Goal: Task Accomplishment & Management: Manage account settings

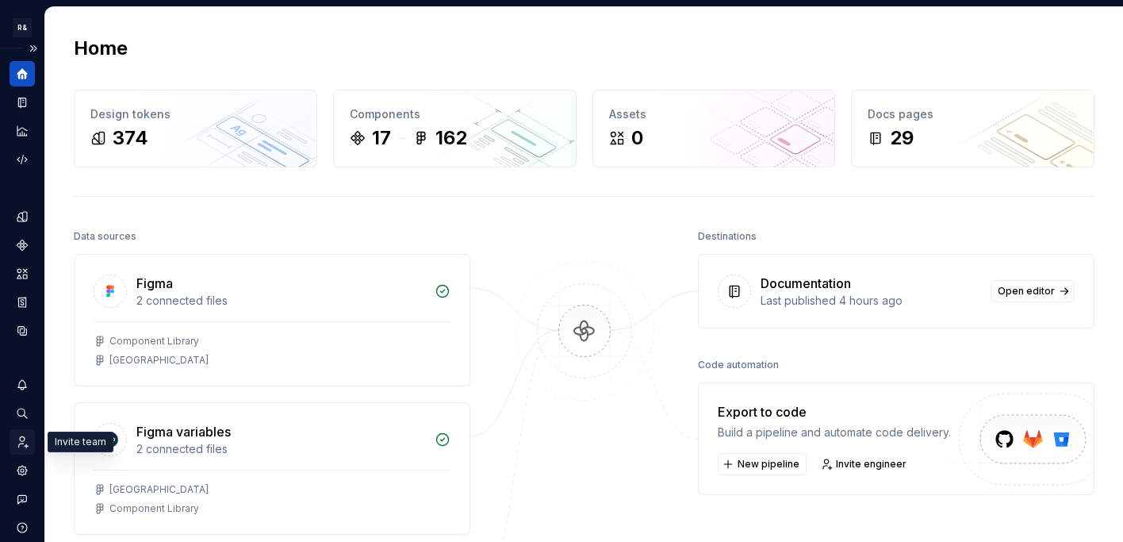
click at [22, 443] on icon "Invite team" at bounding box center [22, 442] width 14 height 14
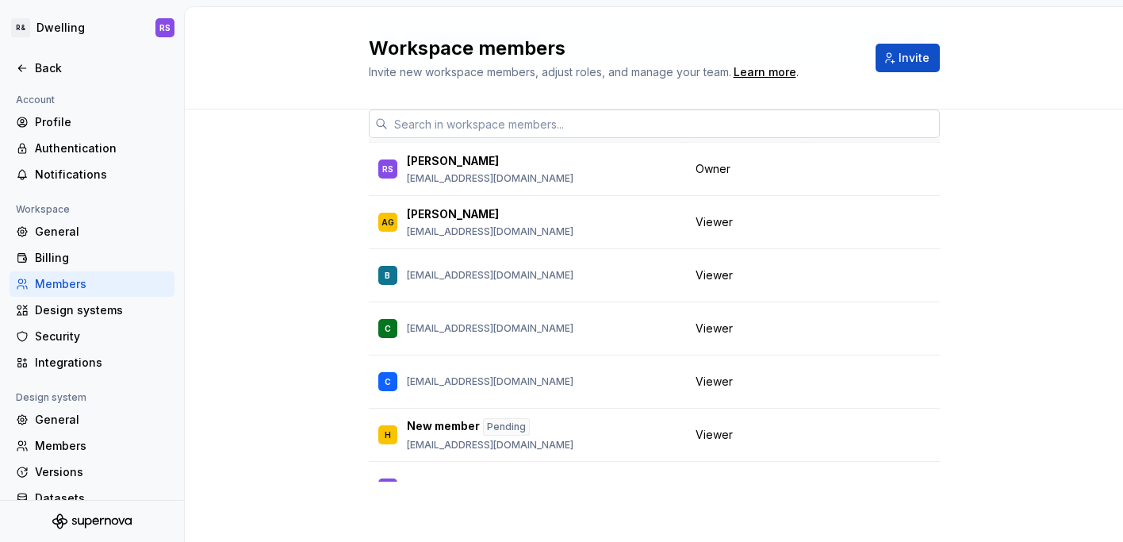
click at [501, 119] on input "text" at bounding box center [664, 123] width 552 height 29
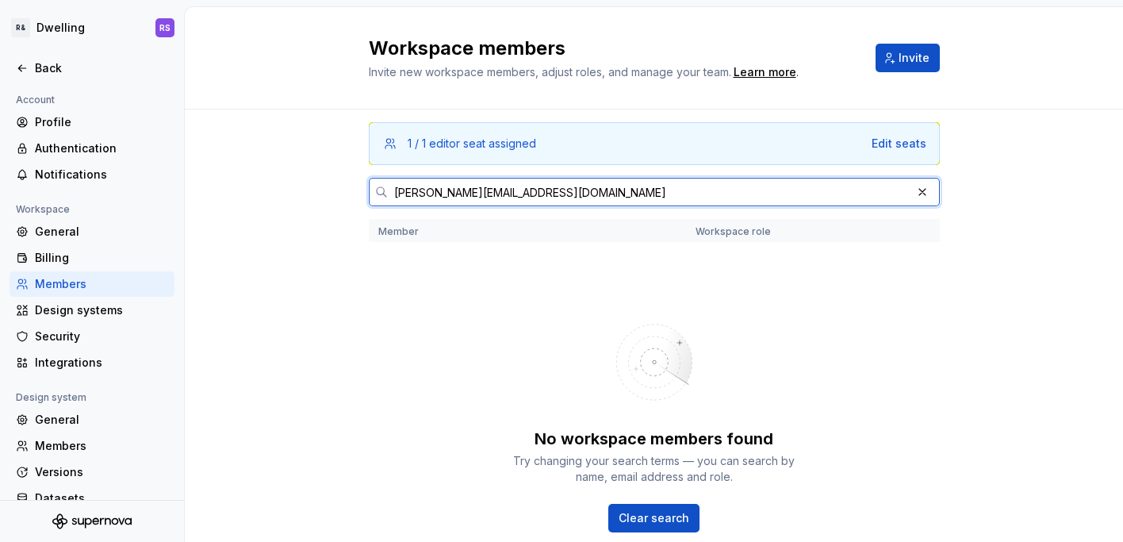
drag, startPoint x: 485, startPoint y: 183, endPoint x: 224, endPoint y: 162, distance: 262.6
click at [224, 162] on div "1 / 1 editor seat assigned Edit seats [PERSON_NAME][EMAIL_ADDRESS][DOMAIN_NAME]…" at bounding box center [654, 376] width 938 height 535
drag, startPoint x: 549, startPoint y: 202, endPoint x: 273, endPoint y: 187, distance: 276.4
click at [273, 187] on div "1 / 1 editor seat assigned Edit seats [PERSON_NAME][EMAIL_ADDRESS][DOMAIN_NAME]…" at bounding box center [654, 376] width 938 height 535
paste input "[PERSON_NAME]"
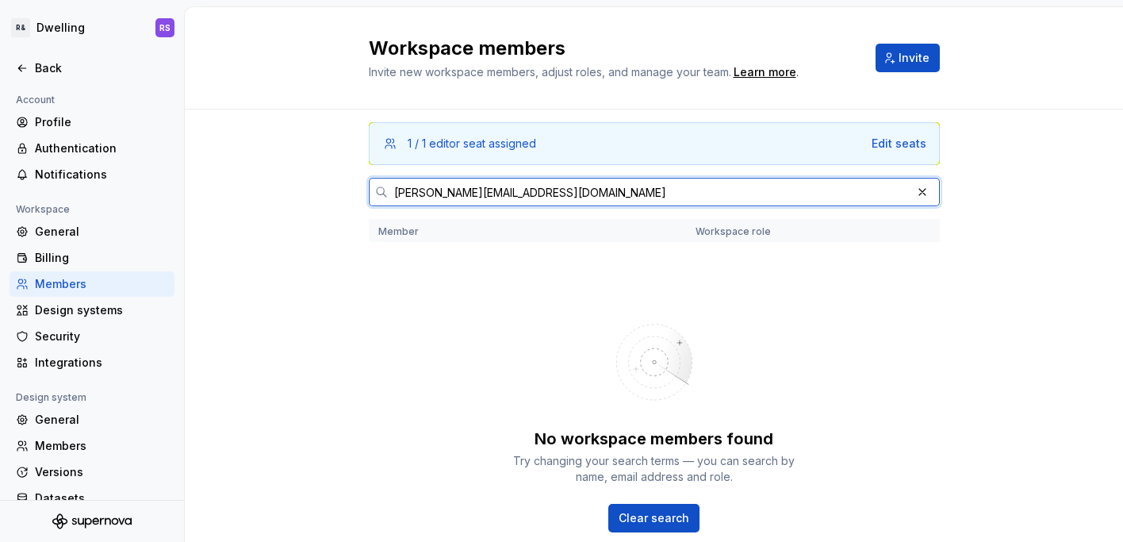
scroll to position [102, 0]
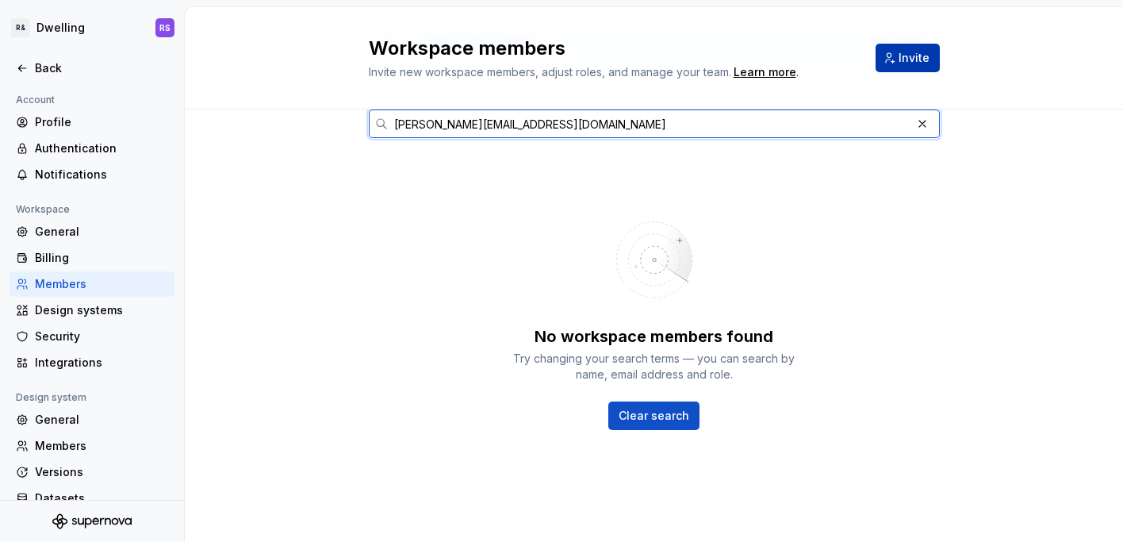
type input "[PERSON_NAME][EMAIL_ADDRESS][DOMAIN_NAME]"
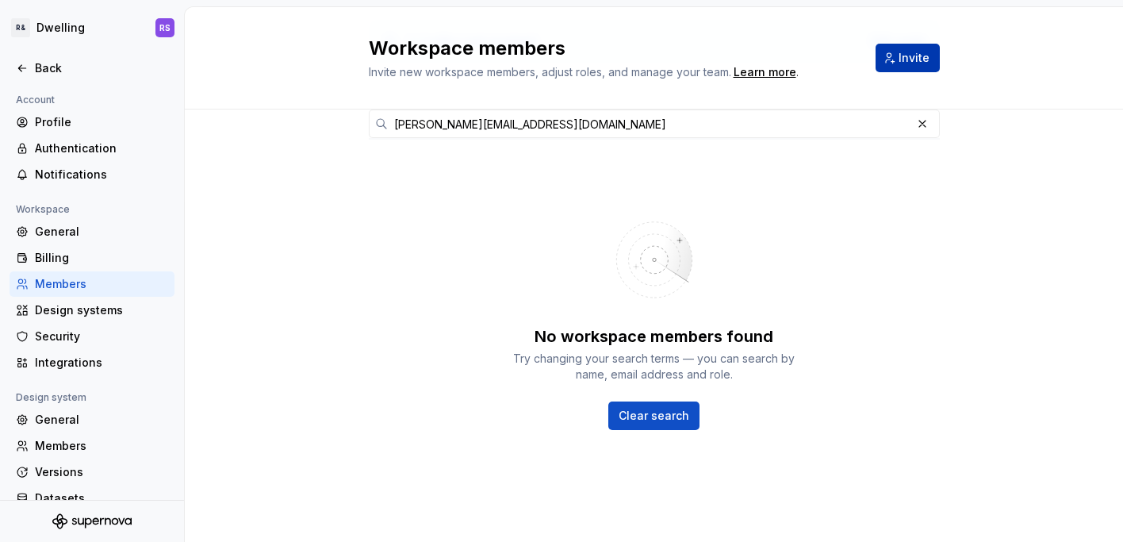
click at [913, 61] on span "Invite" at bounding box center [914, 58] width 31 height 16
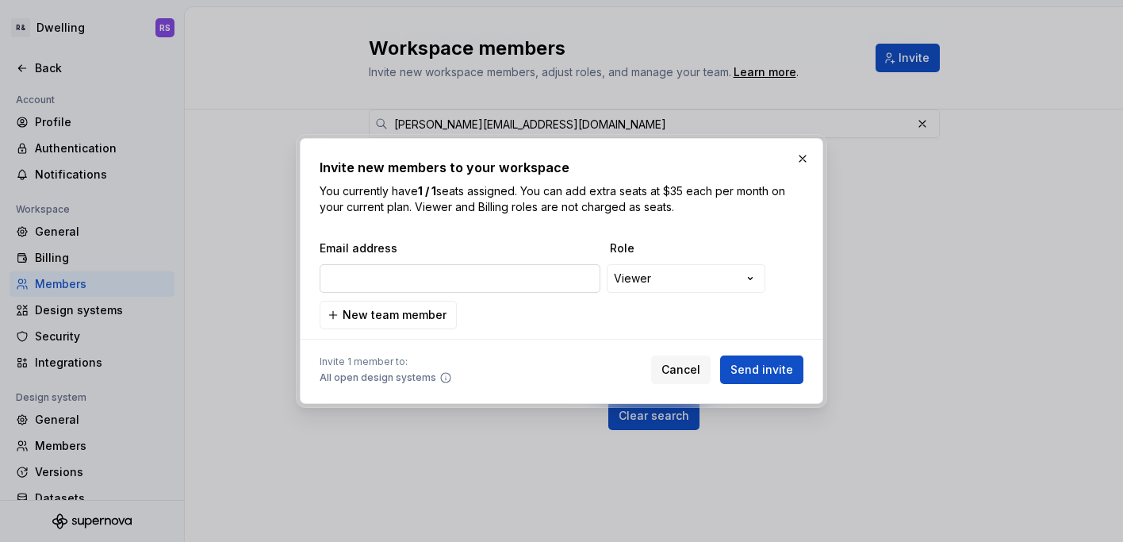
type input "[PERSON_NAME][EMAIL_ADDRESS][DOMAIN_NAME]"
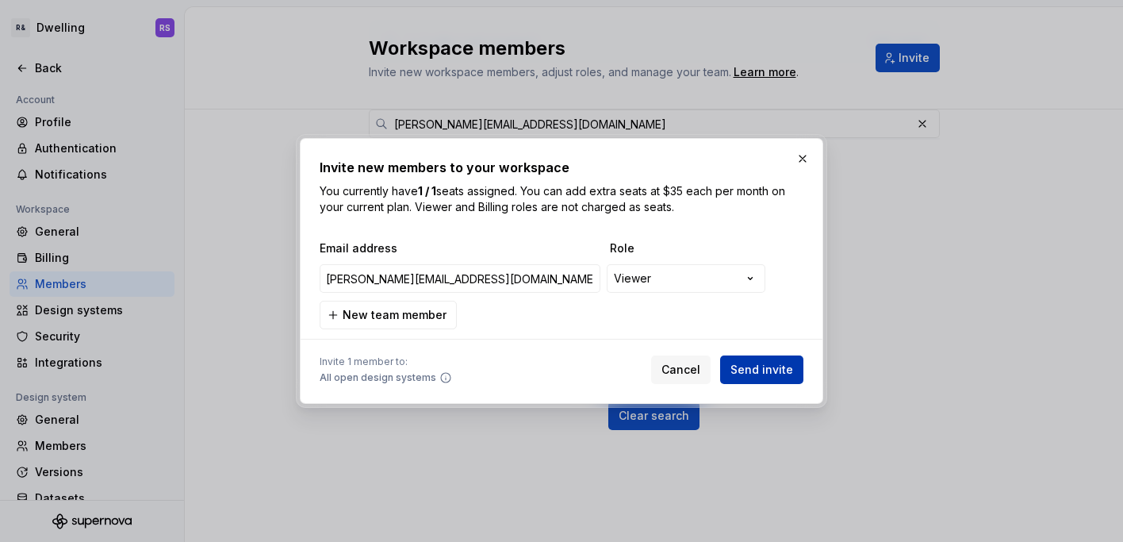
click at [757, 363] on span "Send invite" at bounding box center [761, 370] width 63 height 16
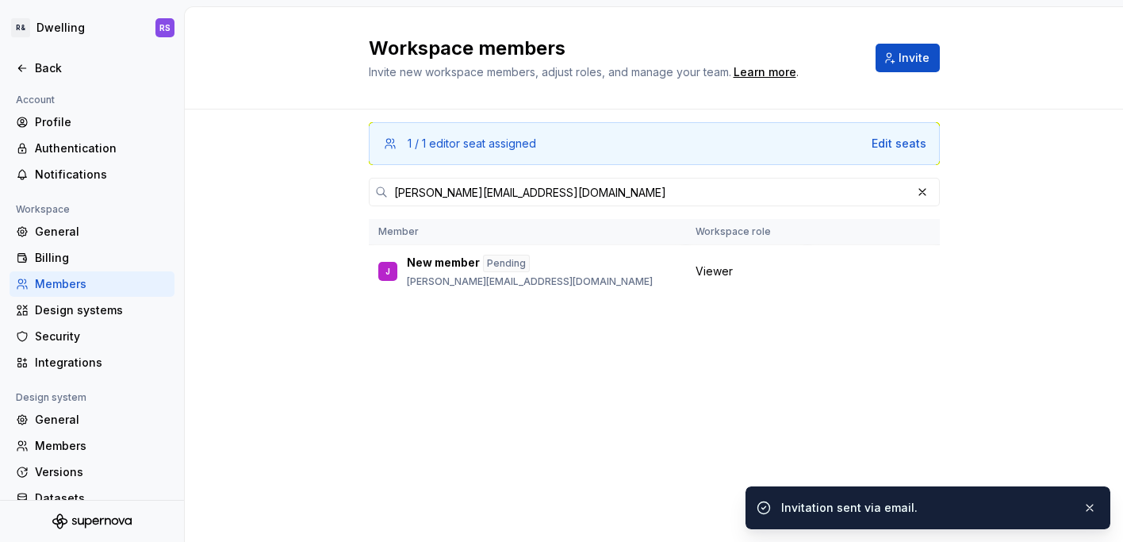
scroll to position [0, 0]
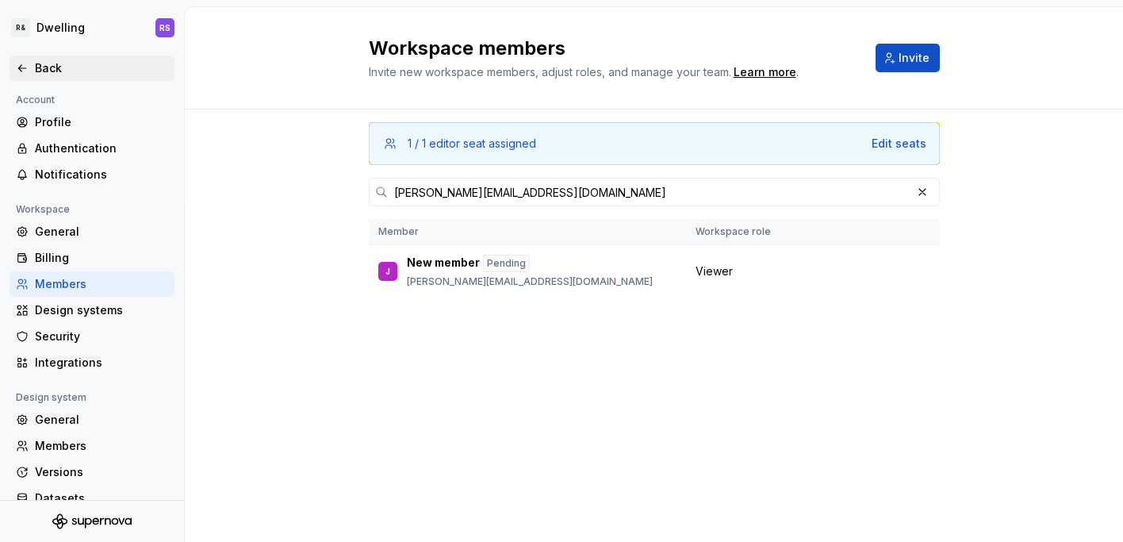
click at [41, 60] on div "Back" at bounding box center [101, 68] width 133 height 16
